Goal: Check status: Check status

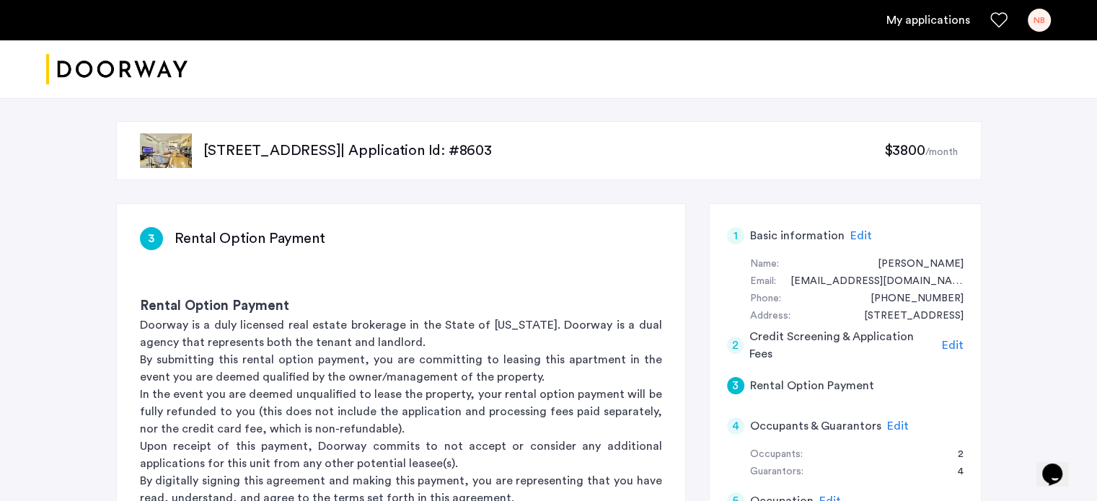
click at [906, 22] on link "My applications" at bounding box center [928, 20] width 84 height 17
